Goal: Find specific page/section: Find specific page/section

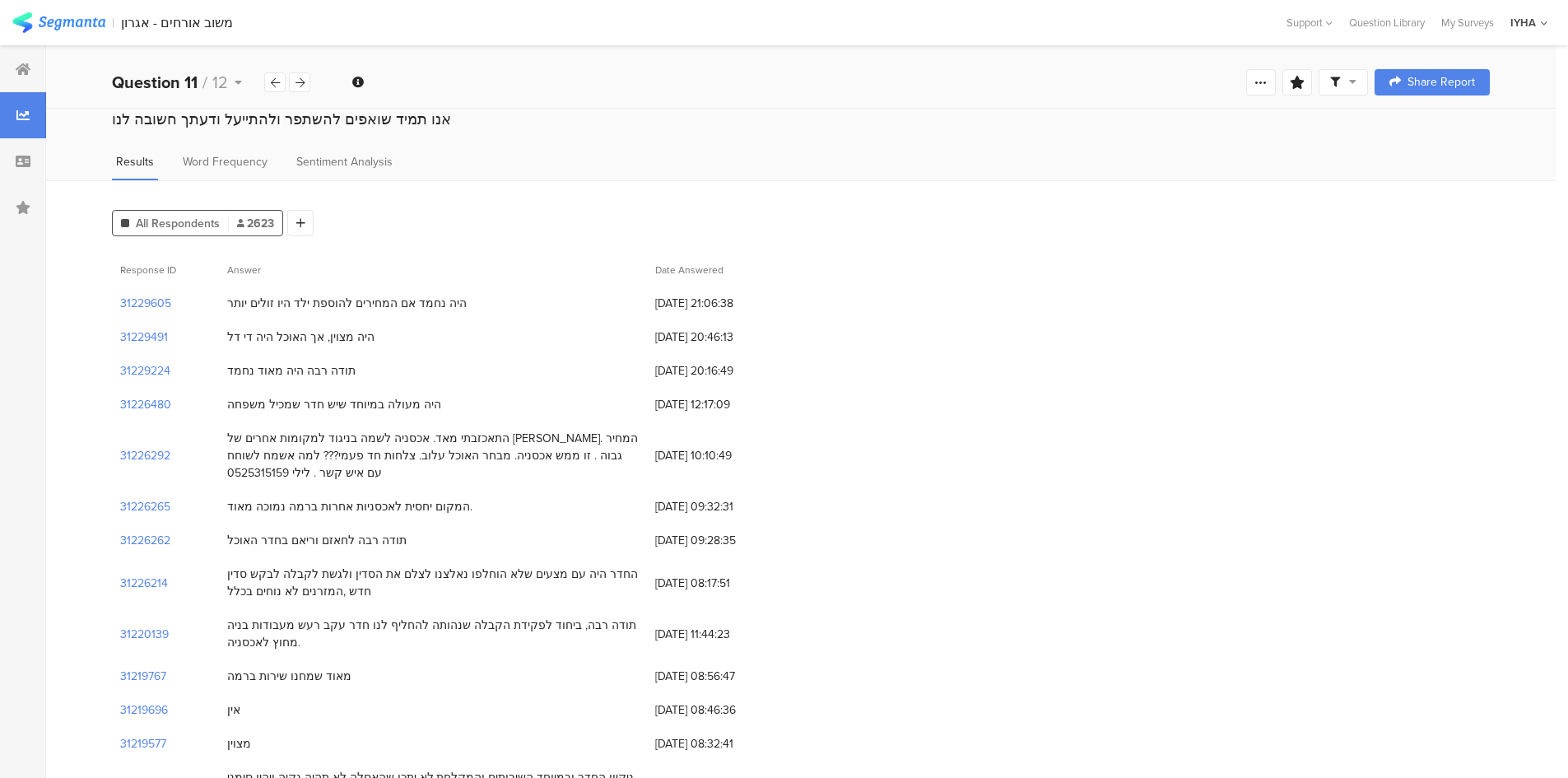
scroll to position [124, 0]
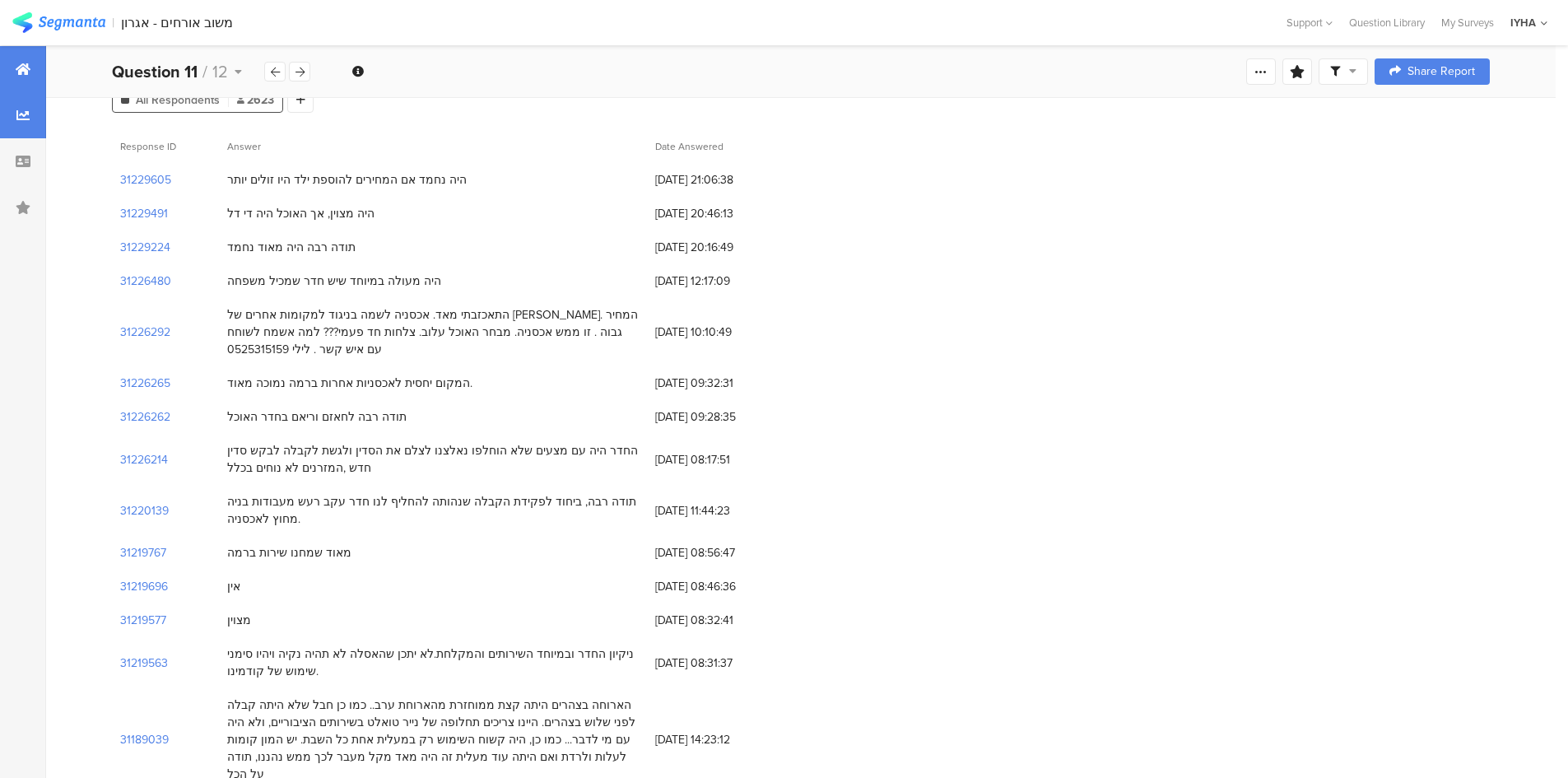
click at [34, 68] on div at bounding box center [23, 69] width 46 height 46
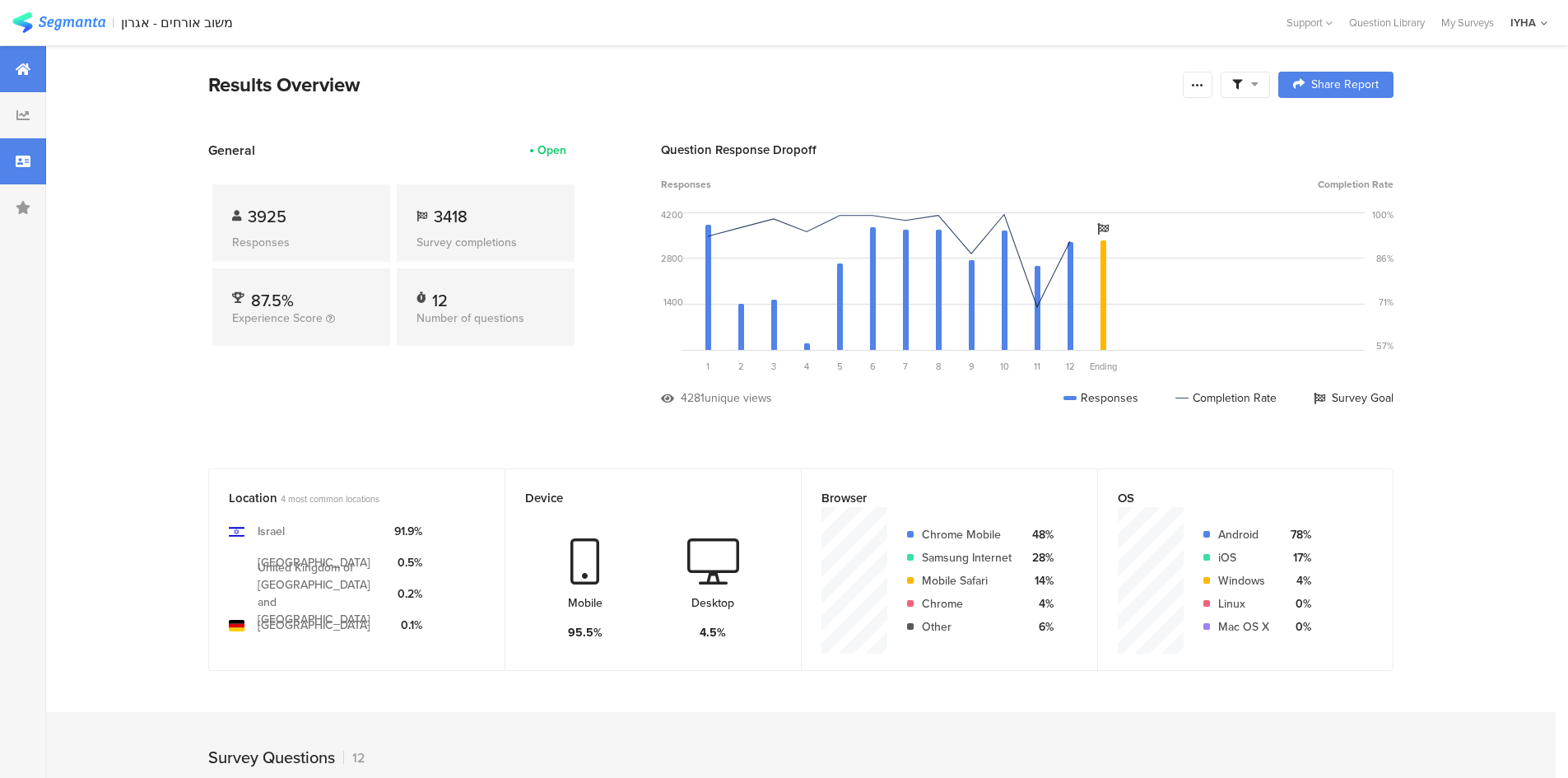
click at [25, 170] on div at bounding box center [23, 161] width 46 height 46
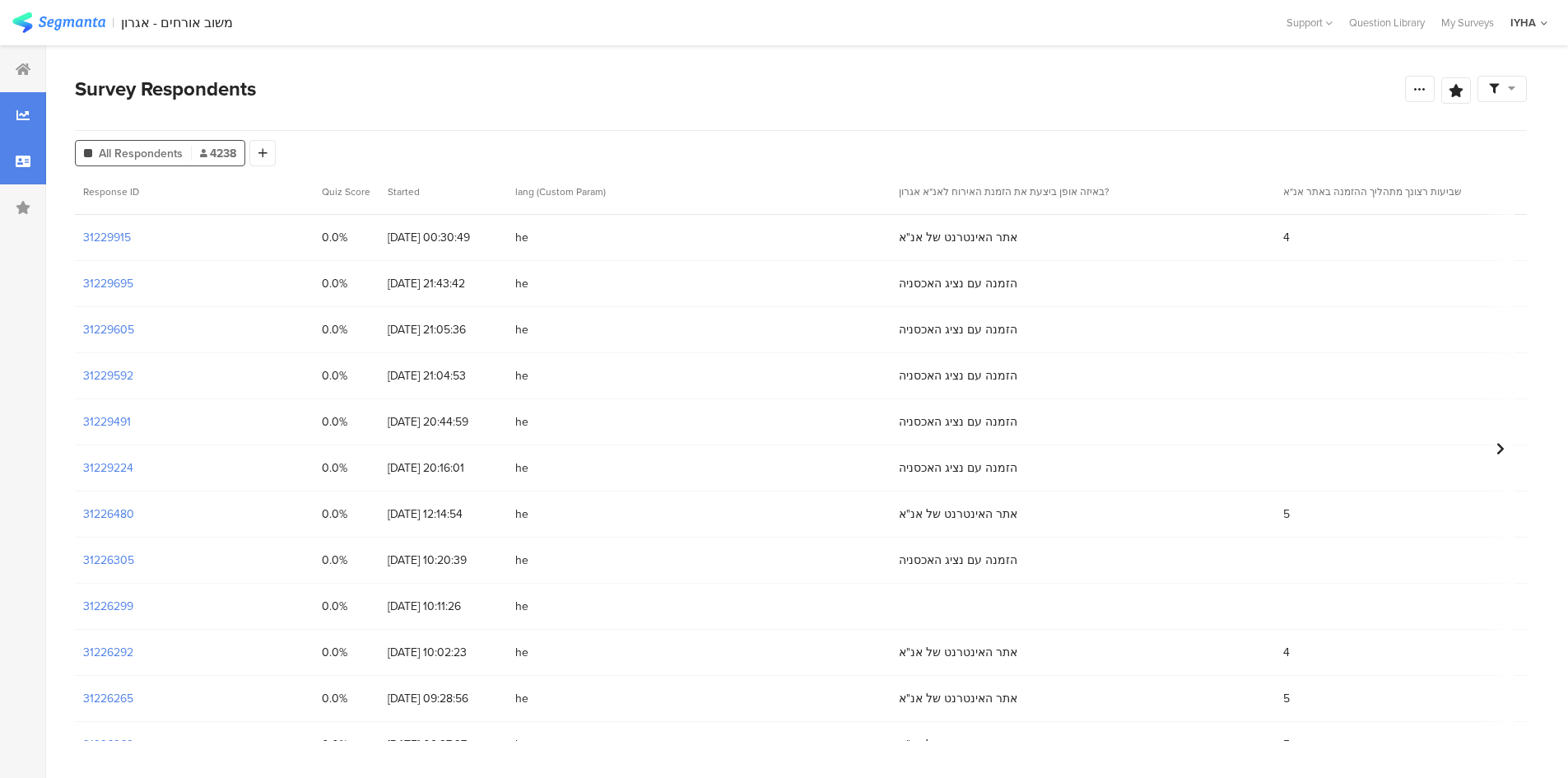
click at [23, 118] on icon at bounding box center [23, 115] width 13 height 13
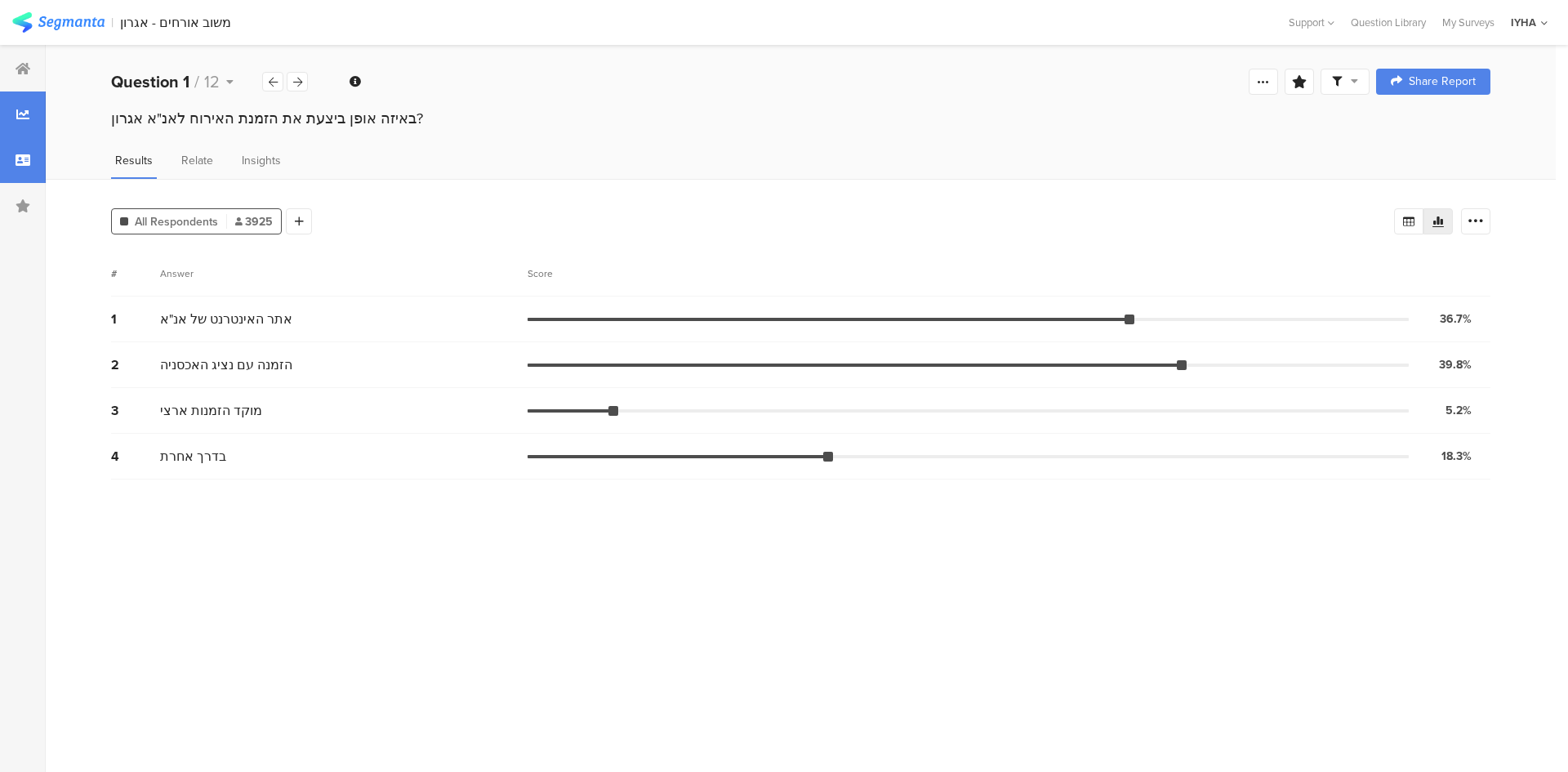
click at [16, 152] on div at bounding box center [23, 160] width 45 height 45
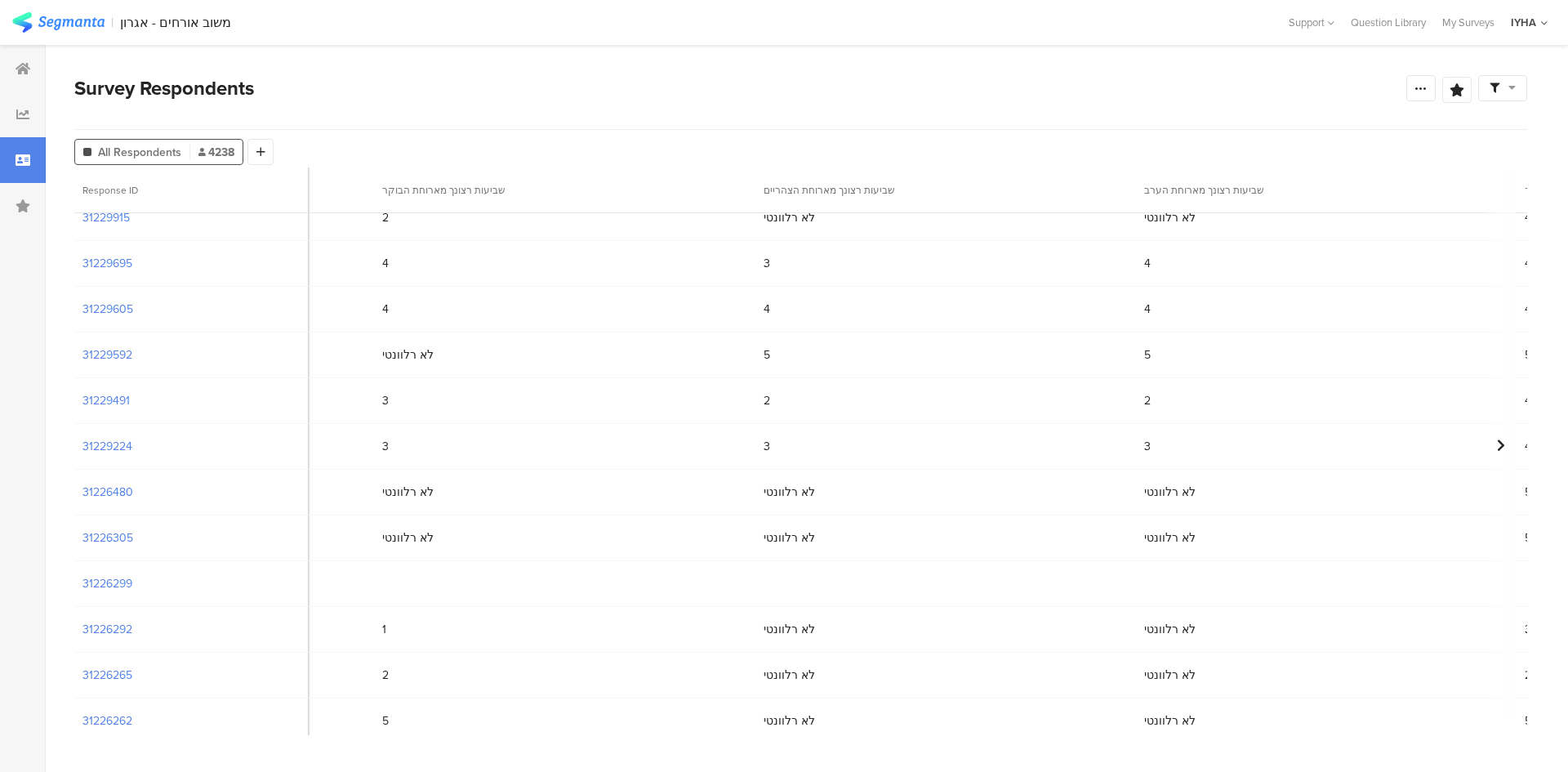
scroll to position [0, 3557]
